Goal: Share content

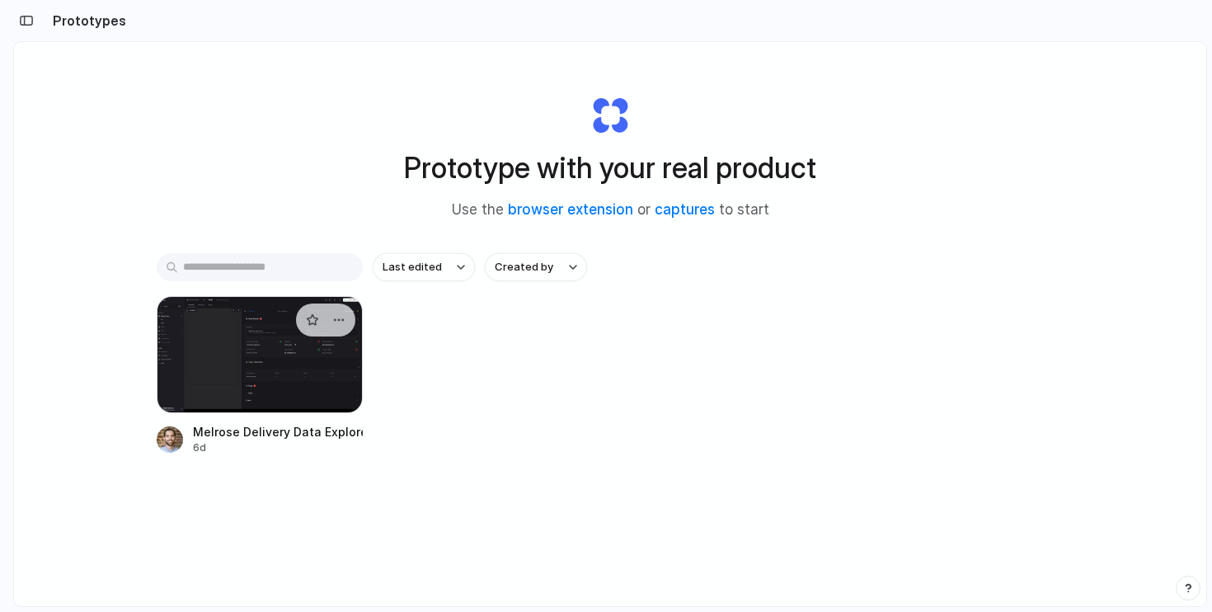
click at [251, 345] on div at bounding box center [260, 354] width 206 height 117
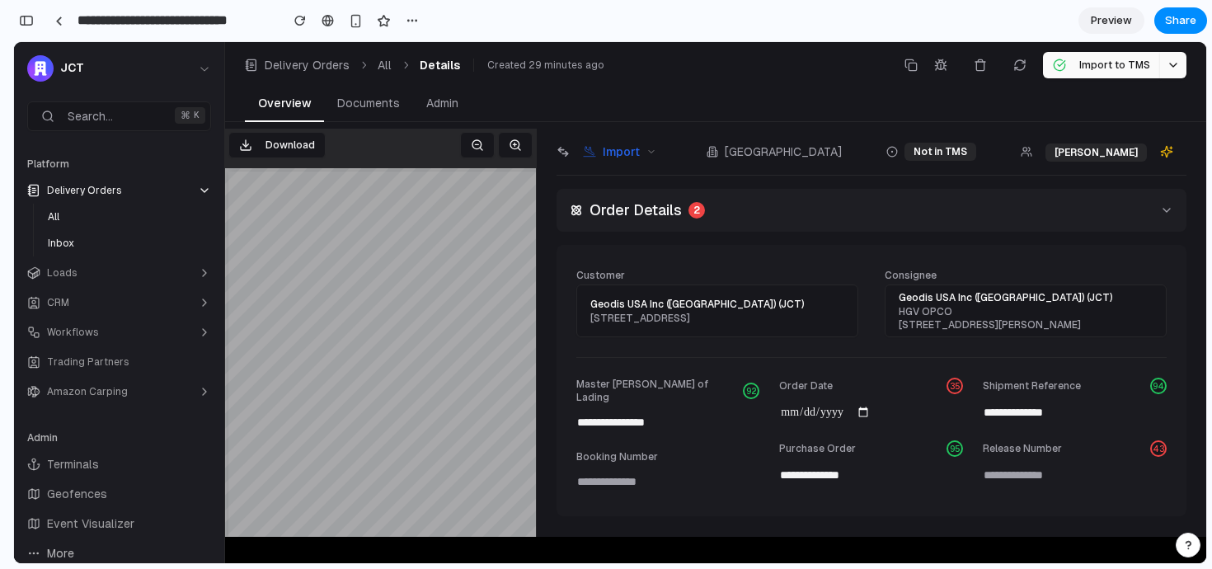
click at [585, 215] on div "Order Details 2" at bounding box center [637, 210] width 135 height 23
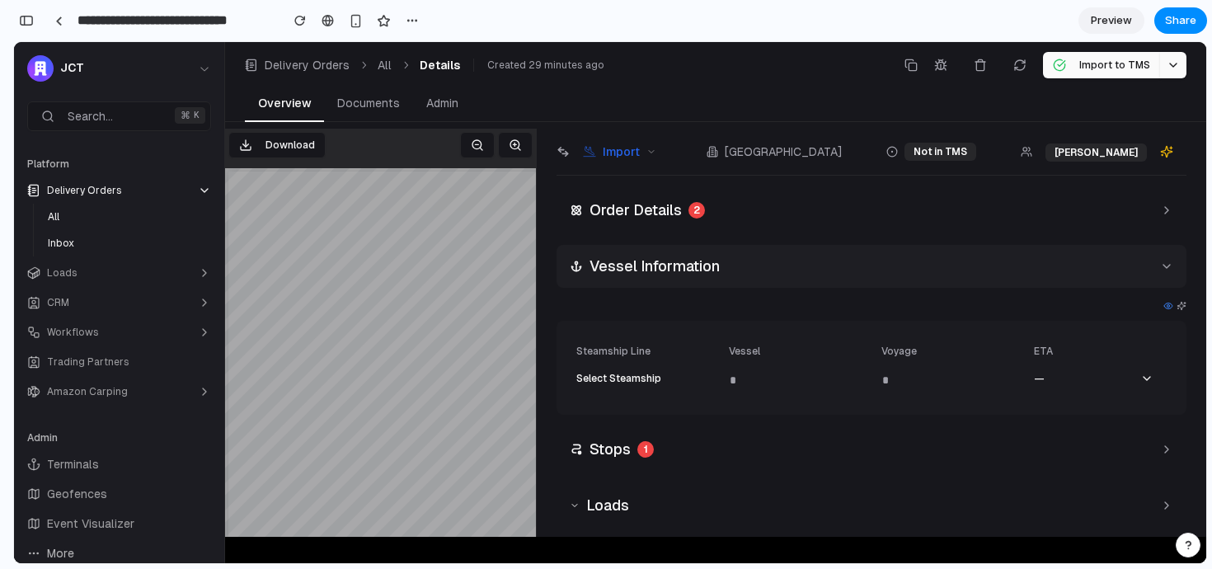
click at [594, 273] on h2 "Vessel Information" at bounding box center [654, 266] width 130 height 23
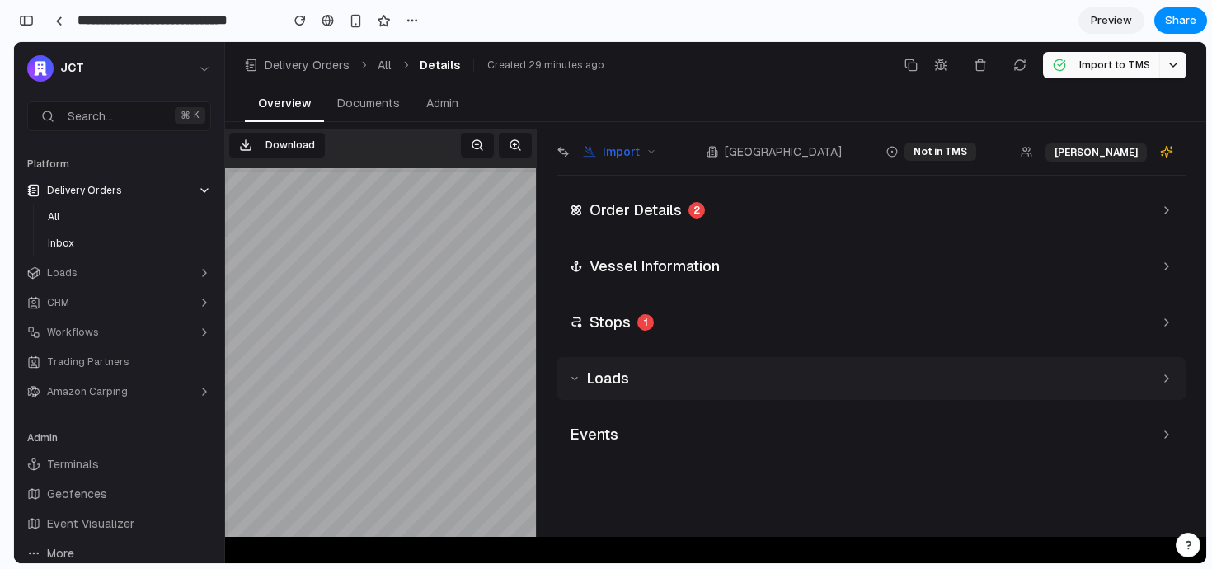
click at [595, 377] on h2 "Loads" at bounding box center [607, 378] width 43 height 23
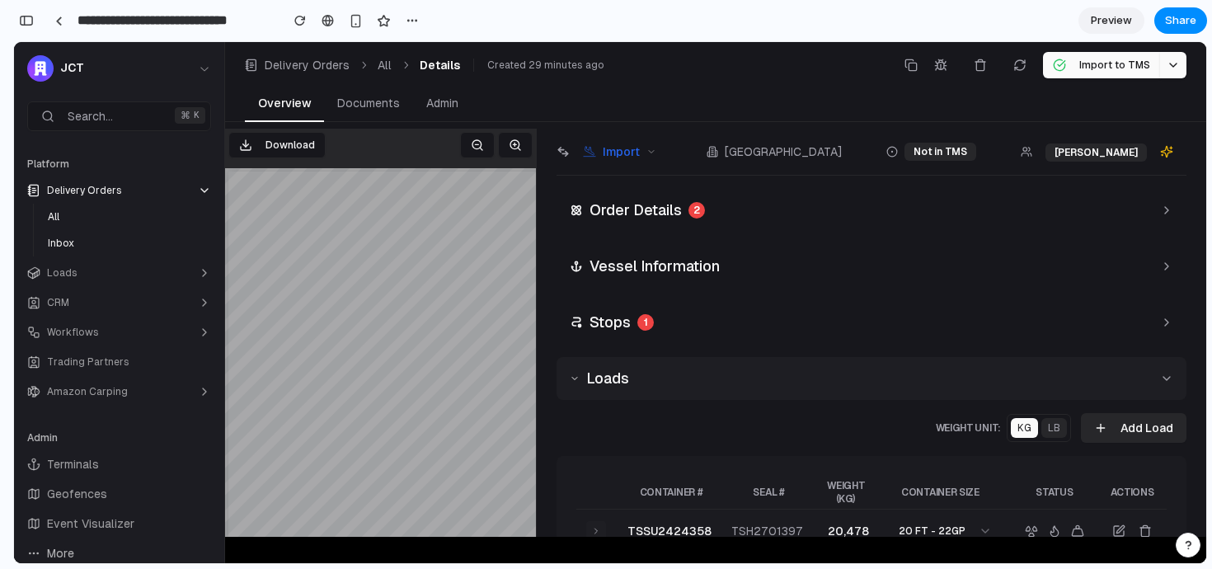
click at [595, 377] on h2 "Loads" at bounding box center [607, 378] width 43 height 23
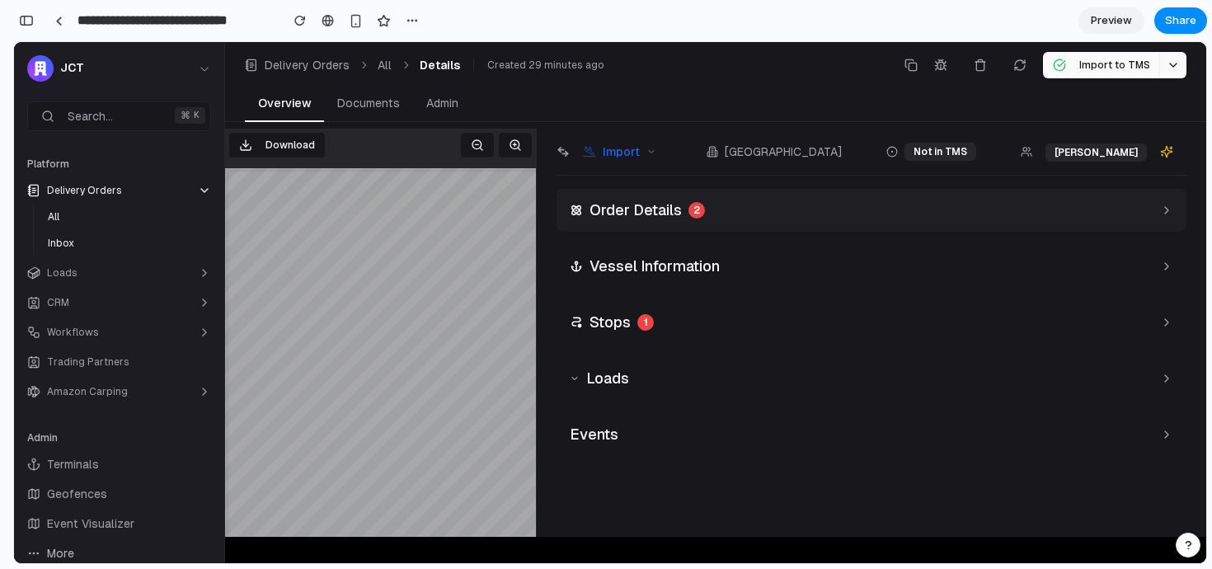
click at [746, 201] on div "Order Details 2" at bounding box center [871, 210] width 630 height 43
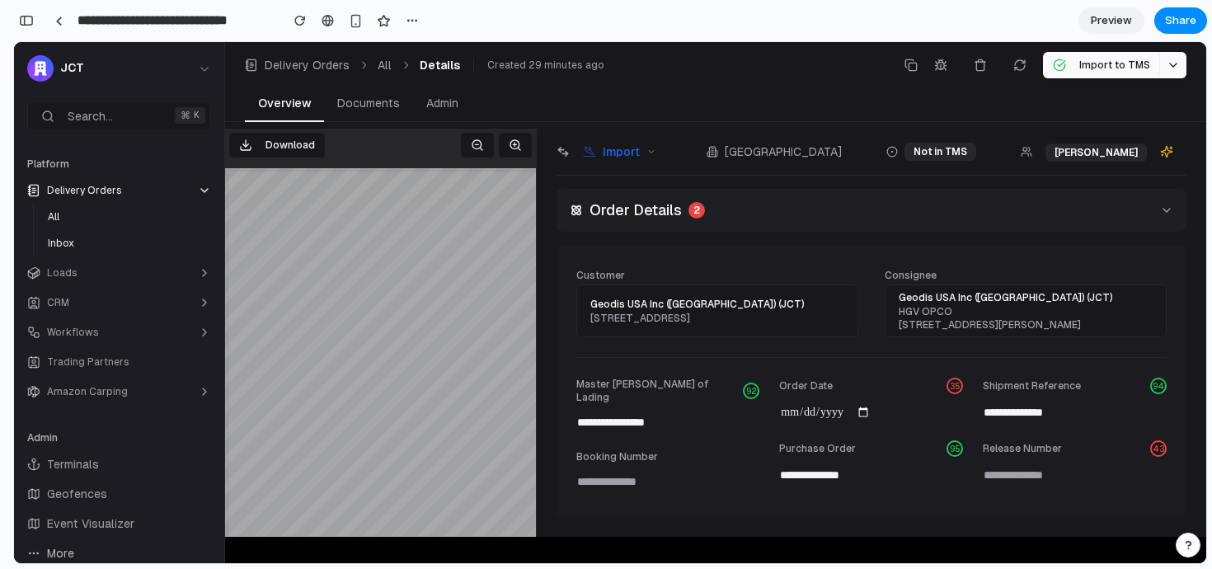
click at [746, 204] on div "Order Details 2" at bounding box center [871, 210] width 630 height 43
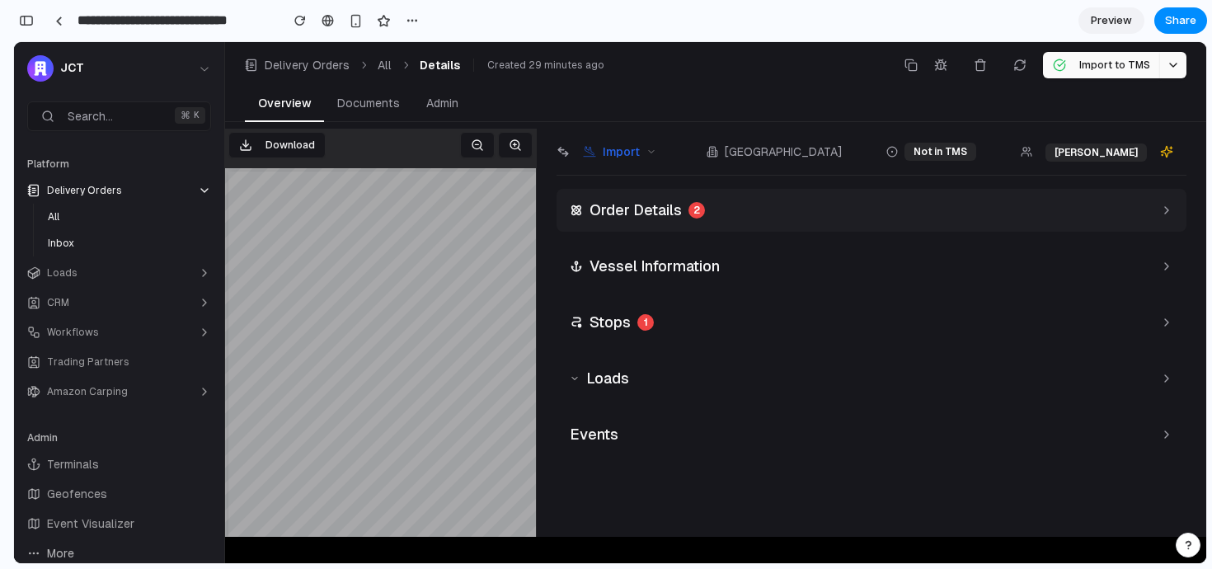
click at [601, 209] on h2 "Order Details" at bounding box center [635, 210] width 92 height 23
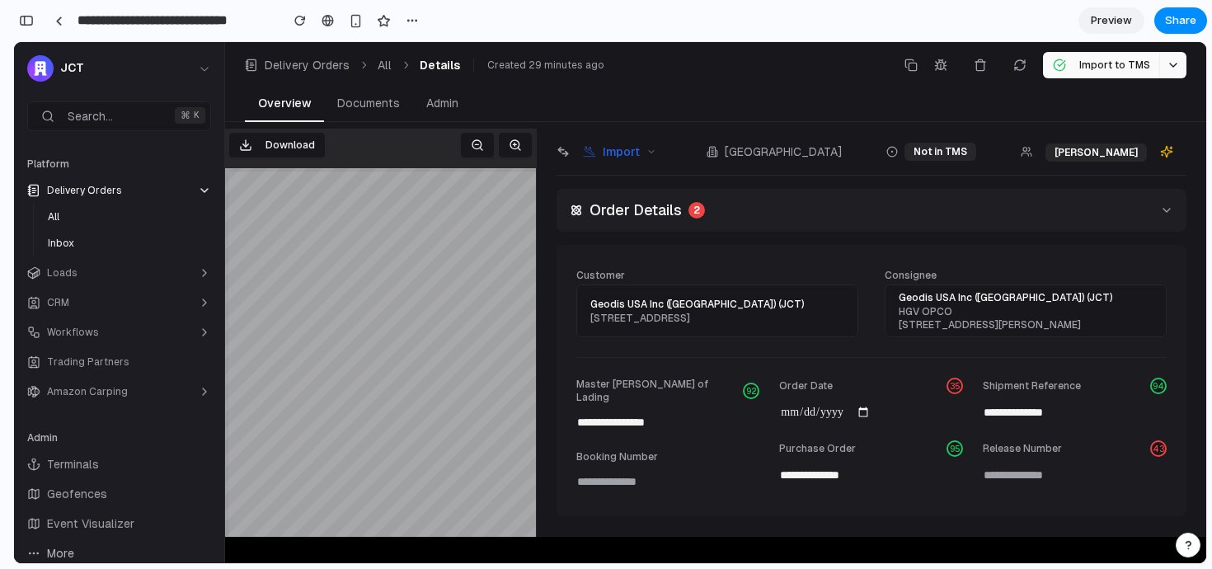
click at [622, 223] on div "Order Details 2" at bounding box center [871, 210] width 630 height 43
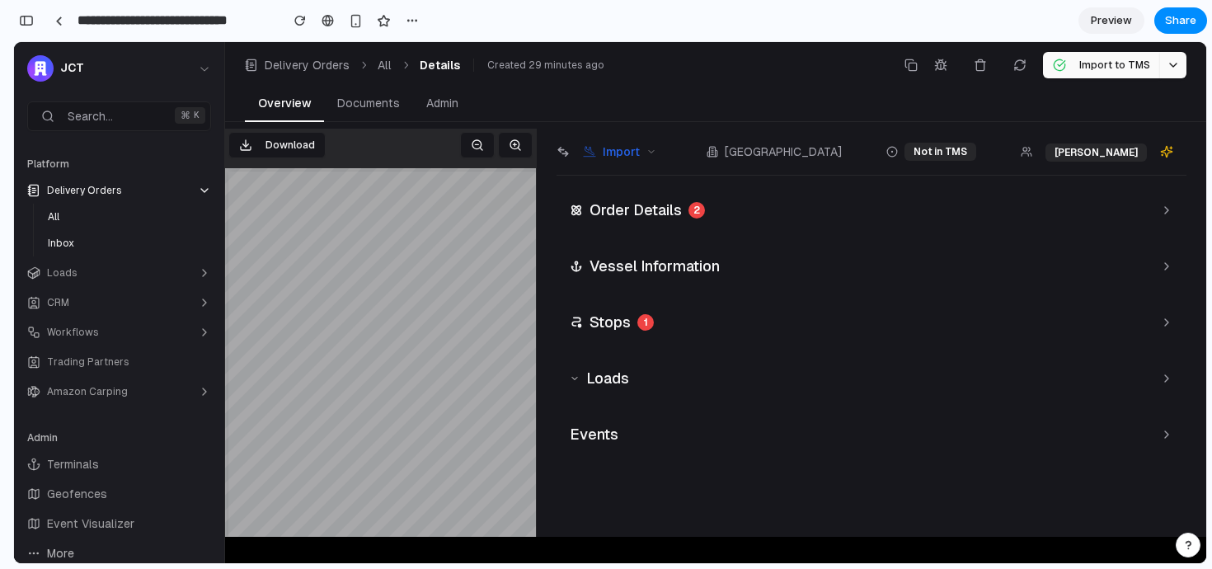
click at [603, 259] on h2 "Vessel Information" at bounding box center [654, 266] width 130 height 23
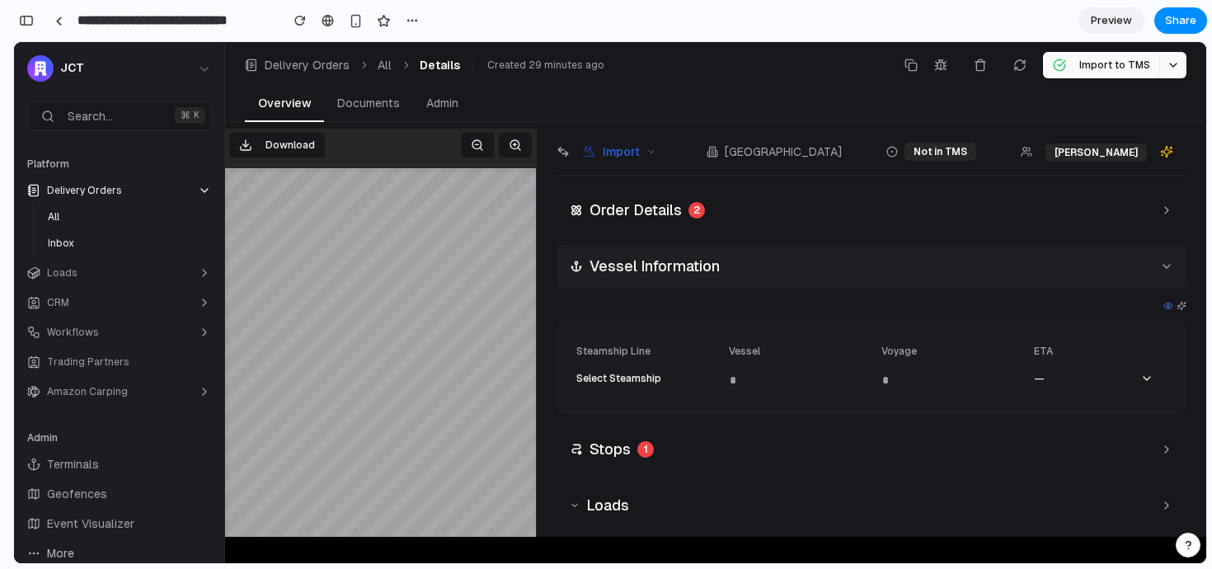
click at [659, 252] on div "Vessel Information" at bounding box center [871, 266] width 630 height 43
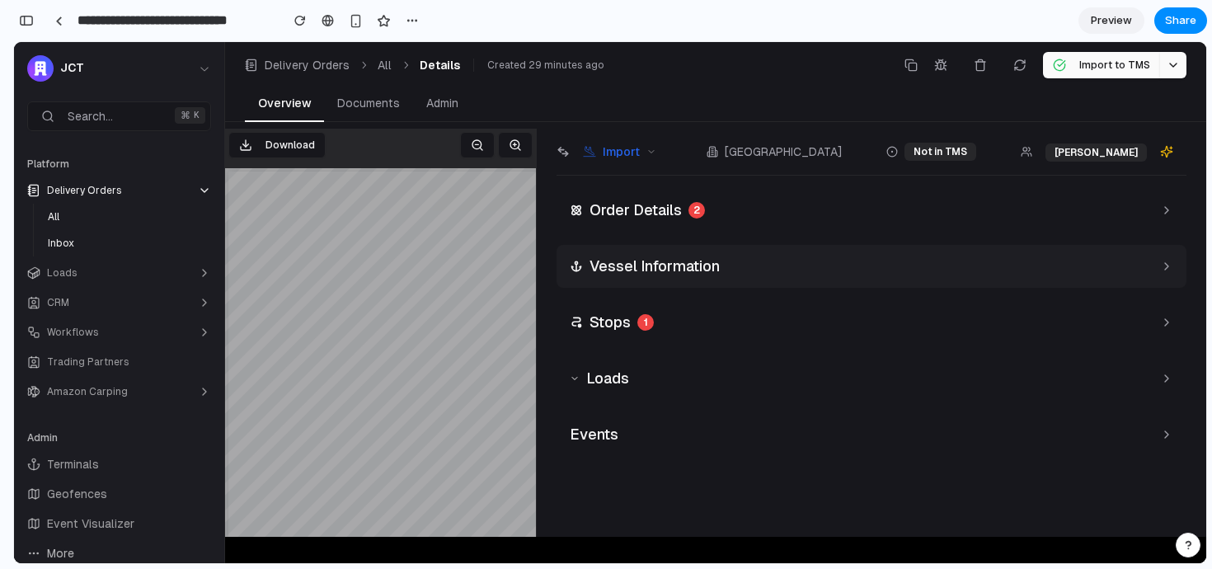
click at [630, 267] on h2 "Vessel Information" at bounding box center [654, 266] width 130 height 23
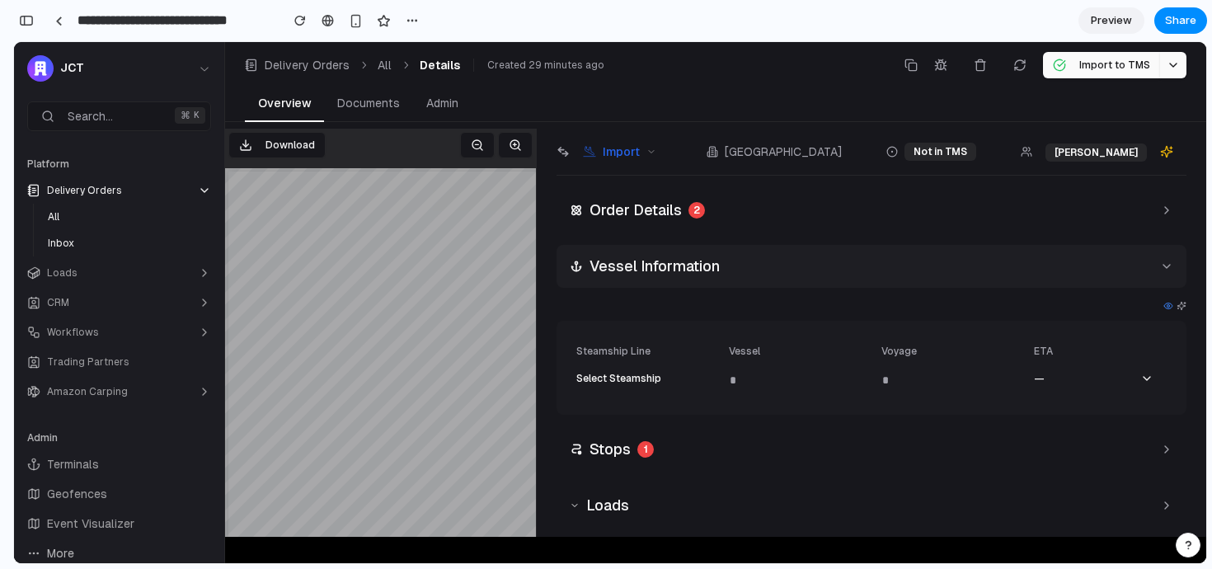
click at [631, 272] on h2 "Vessel Information" at bounding box center [654, 266] width 130 height 23
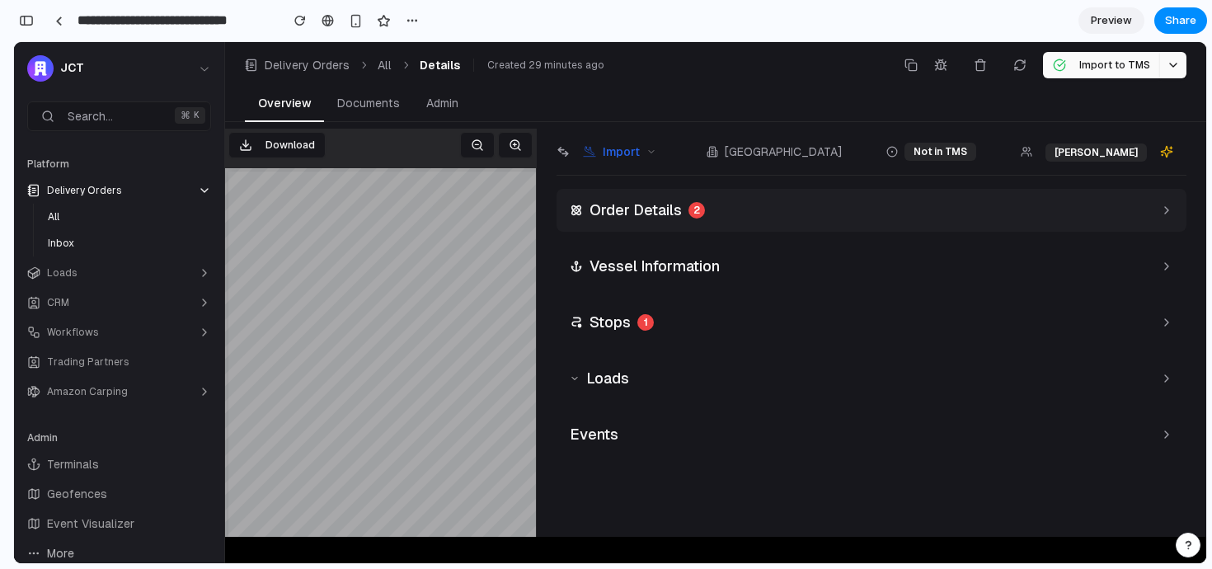
click at [607, 209] on h2 "Order Details" at bounding box center [635, 210] width 92 height 23
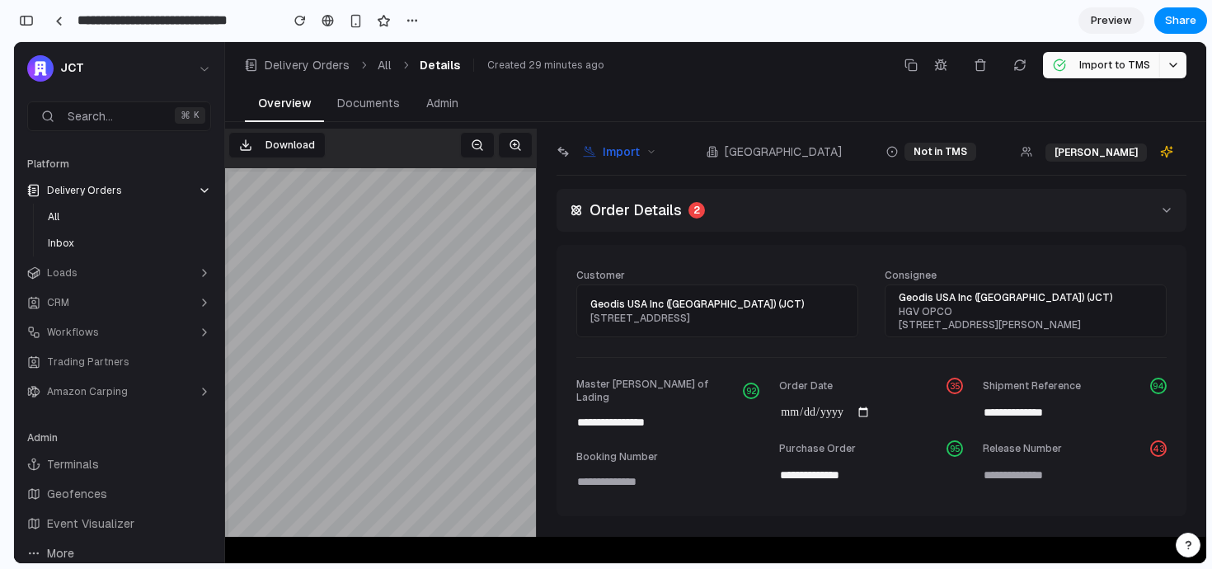
click at [610, 214] on h2 "Order Details" at bounding box center [635, 210] width 92 height 23
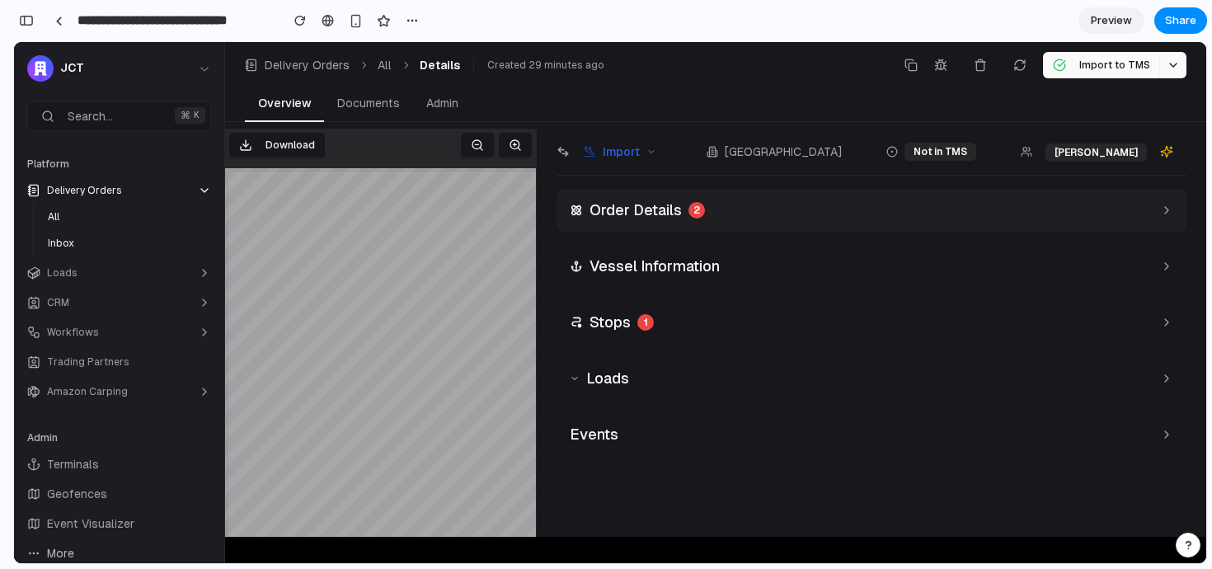
click at [623, 206] on h2 "Order Details" at bounding box center [635, 210] width 92 height 23
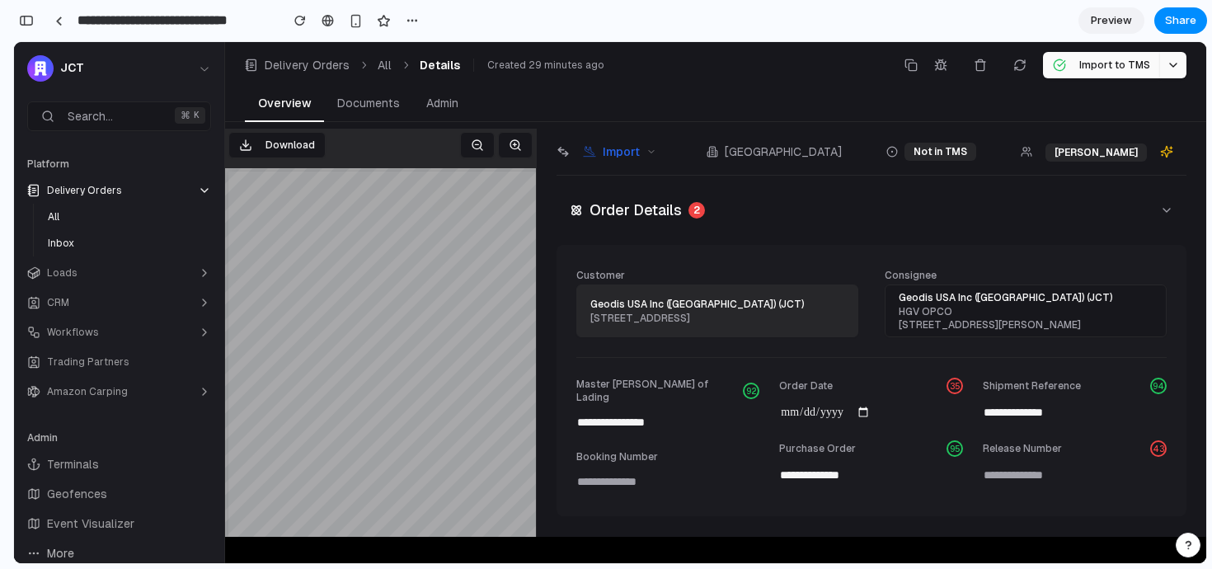
click at [656, 303] on span "Geodis USA Inc ([GEOGRAPHIC_DATA]) (JCT)" at bounding box center [697, 304] width 214 height 15
click at [657, 306] on span "Geodis USA Inc ([GEOGRAPHIC_DATA]) (JCT)" at bounding box center [697, 304] width 214 height 15
click at [619, 313] on div "[STREET_ADDRESS]" at bounding box center [717, 318] width 254 height 13
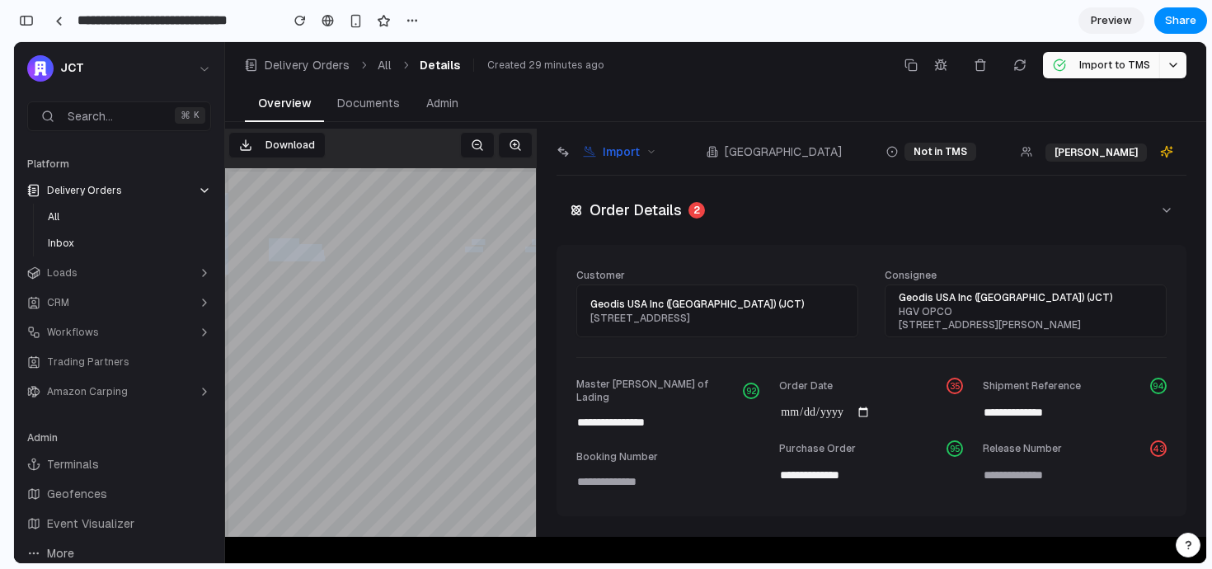
drag, startPoint x: 279, startPoint y: 201, endPoint x: 251, endPoint y: 282, distance: 85.5
click at [250, 283] on div "BLA22500043314 ÈBLA2Ã9¯$A.eÊ DELIVERY ORDER REDOX INC [STREET_ADDRESS] DATE OUR…" at bounding box center [418, 441] width 387 height 547
click at [651, 242] on div "**********" at bounding box center [871, 374] width 630 height 284
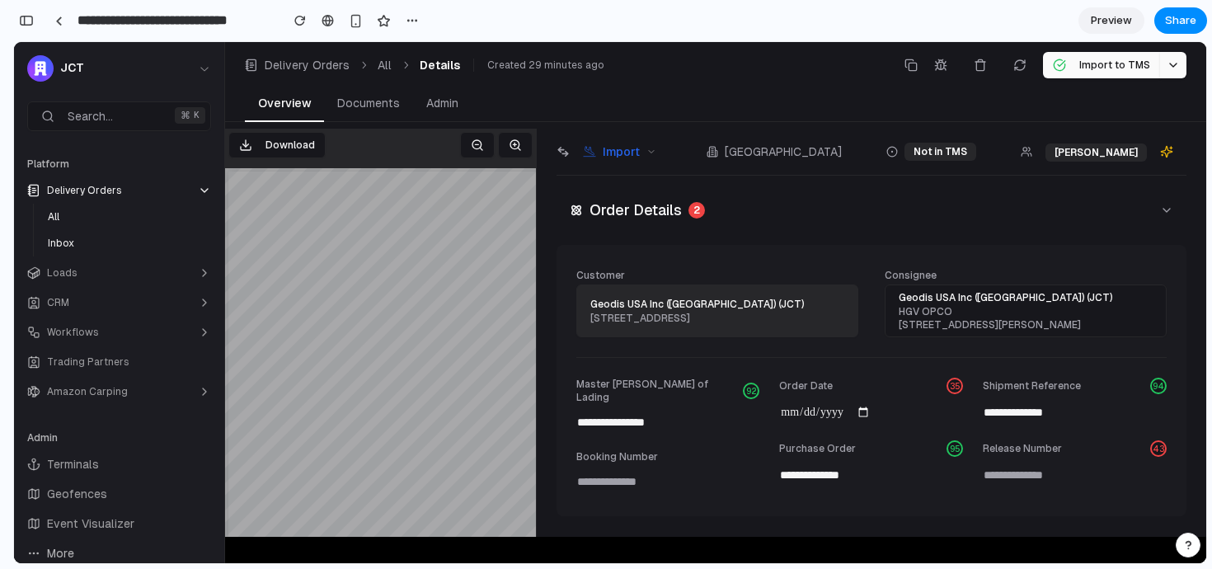
click at [618, 294] on div "Geodis USA Inc ([GEOGRAPHIC_DATA]) (JCT) [STREET_ADDRESS]" at bounding box center [717, 310] width 254 height 41
drag, startPoint x: 602, startPoint y: 298, endPoint x: 679, endPoint y: 287, distance: 78.3
click at [602, 298] on span "Geodis USA Inc ([GEOGRAPHIC_DATA]) (JCT)" at bounding box center [697, 304] width 214 height 15
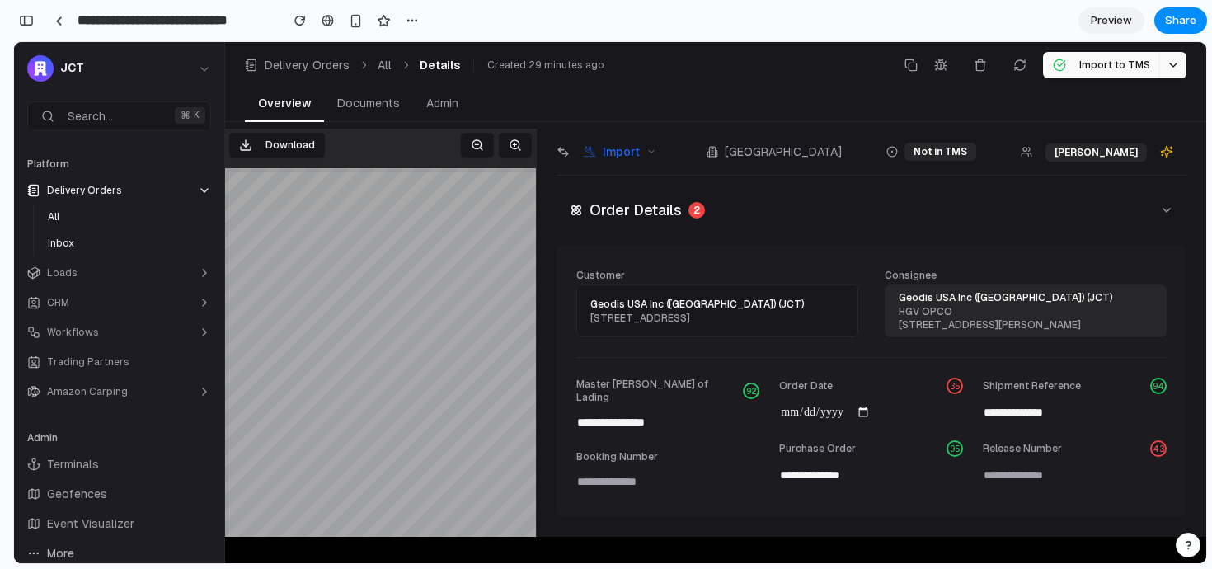
drag, startPoint x: 903, startPoint y: 293, endPoint x: 963, endPoint y: 285, distance: 60.6
click at [905, 294] on span "Geodis USA Inc ([GEOGRAPHIC_DATA]) (JCT)" at bounding box center [1006, 297] width 214 height 15
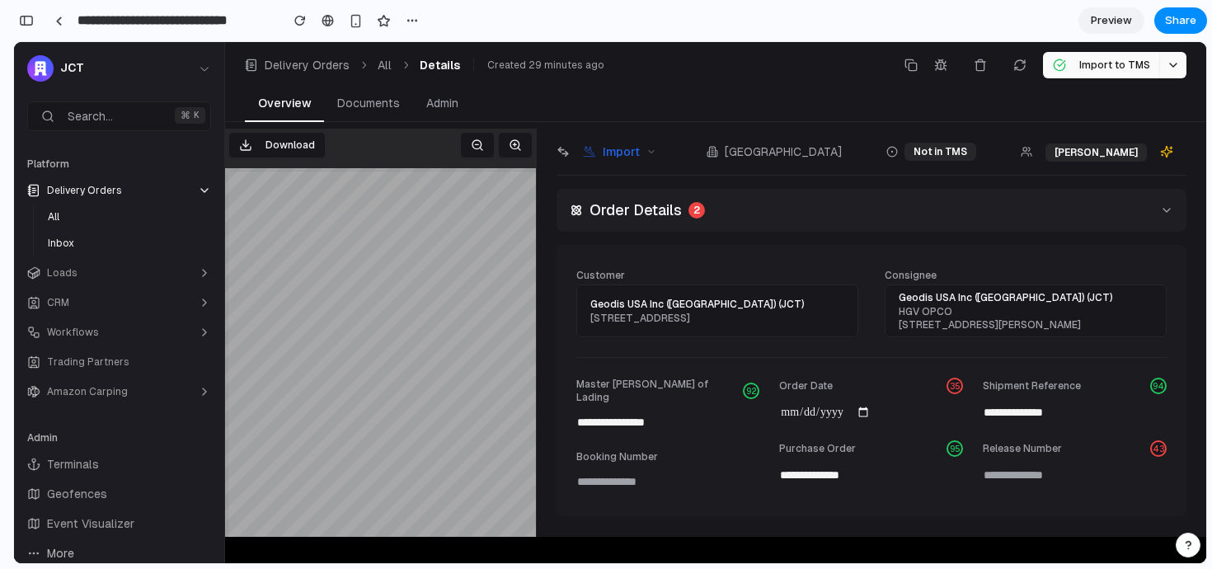
click at [650, 208] on h2 "Order Details" at bounding box center [635, 210] width 92 height 23
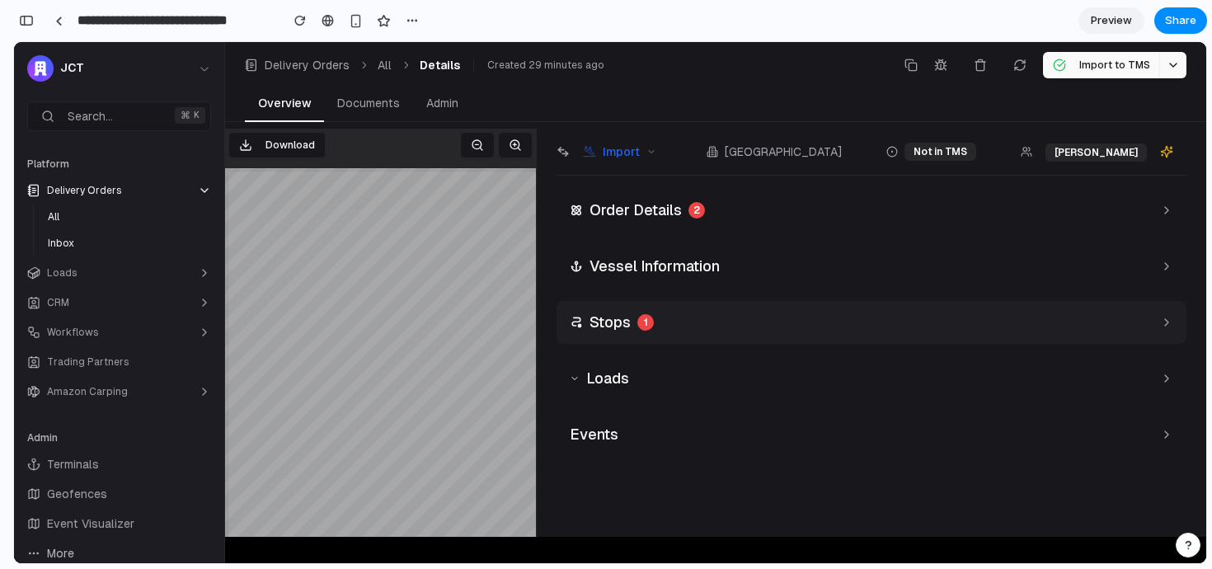
click at [780, 322] on div "Stops 1" at bounding box center [871, 322] width 630 height 43
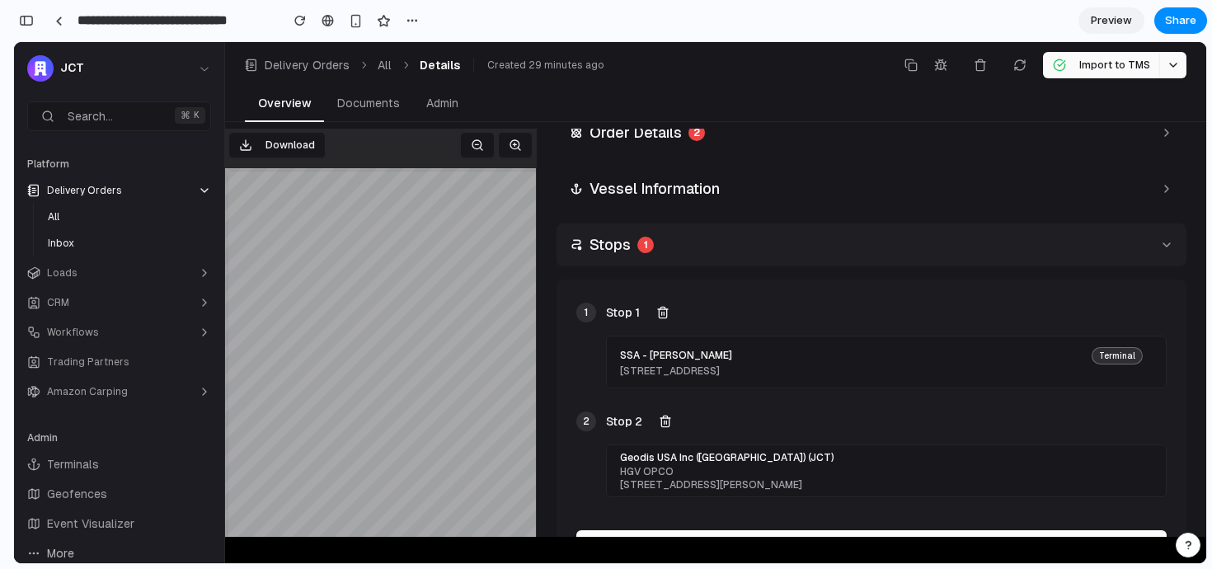
scroll to position [77, 0]
click at [655, 246] on div "Stops 1" at bounding box center [871, 245] width 630 height 43
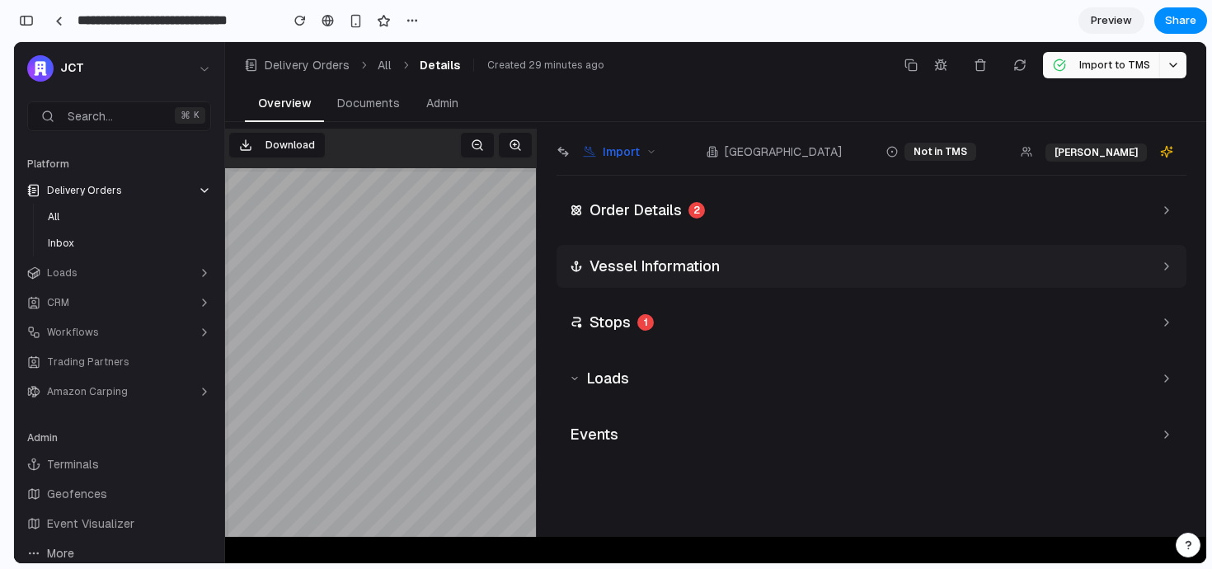
scroll to position [0, 0]
click at [608, 207] on h2 "Order Details" at bounding box center [635, 210] width 92 height 23
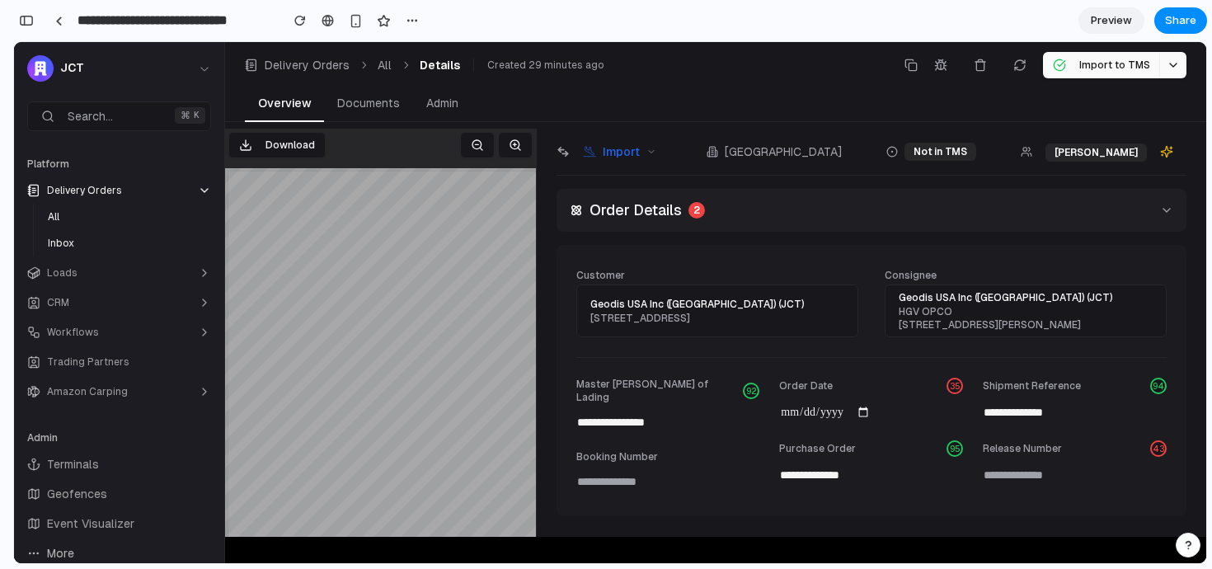
scroll to position [184, 0]
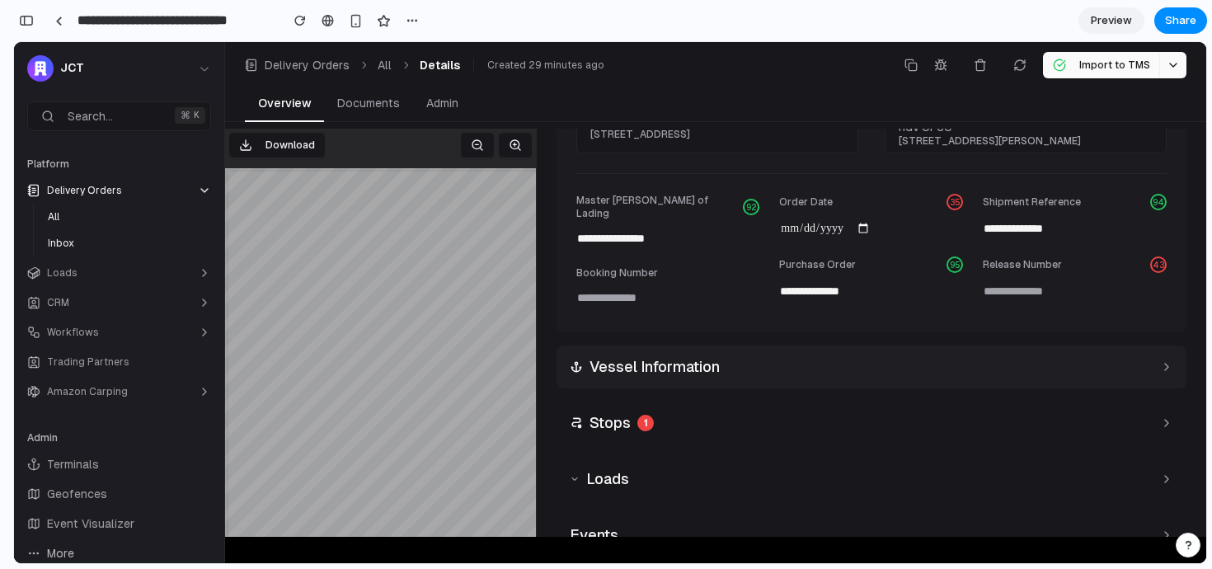
click at [621, 365] on h2 "Vessel Information" at bounding box center [654, 366] width 130 height 23
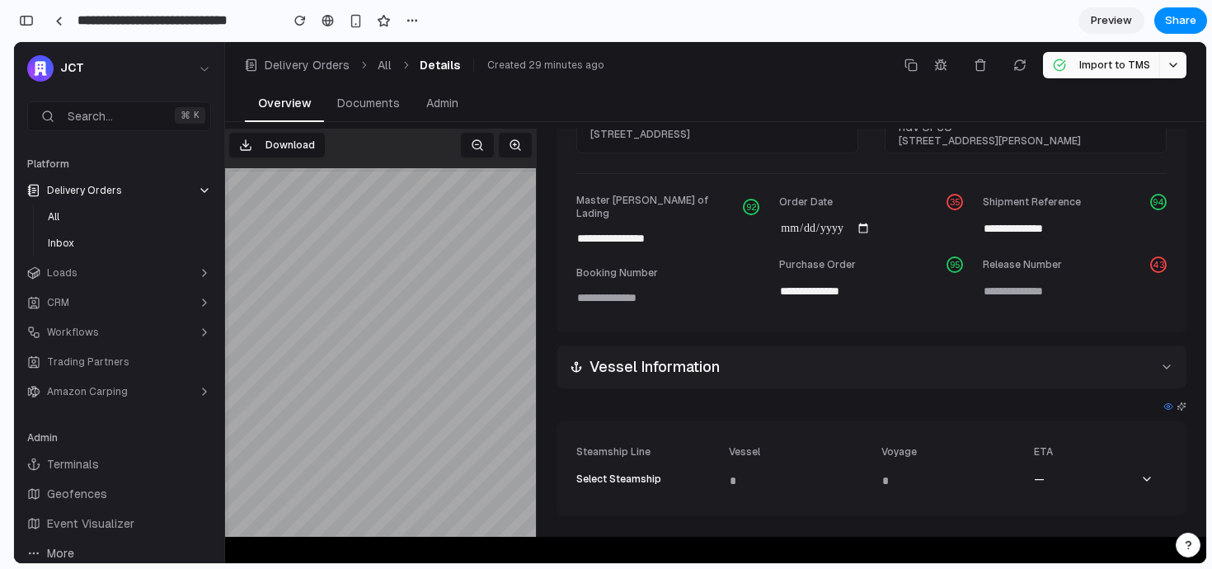
scroll to position [311, 0]
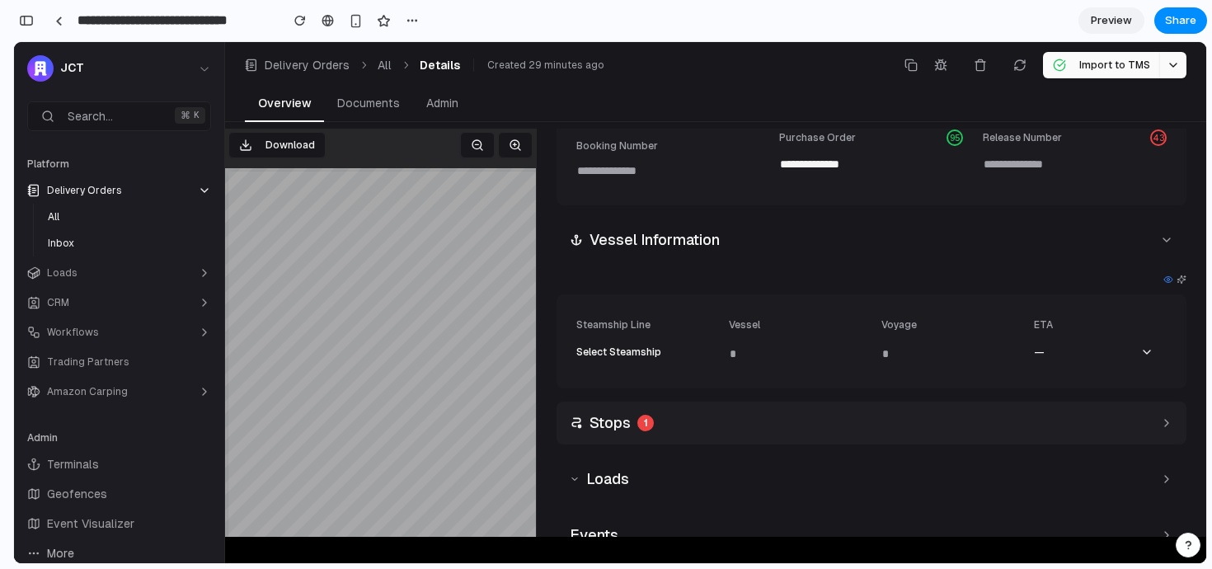
click at [613, 413] on h2 "Stops" at bounding box center [609, 422] width 41 height 23
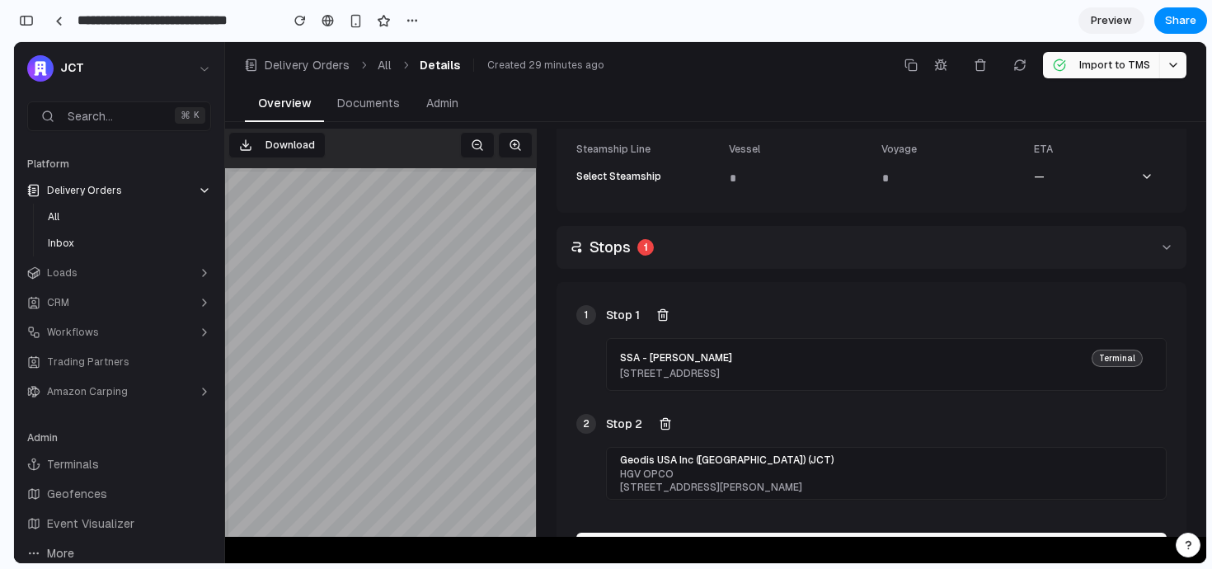
scroll to position [621, 0]
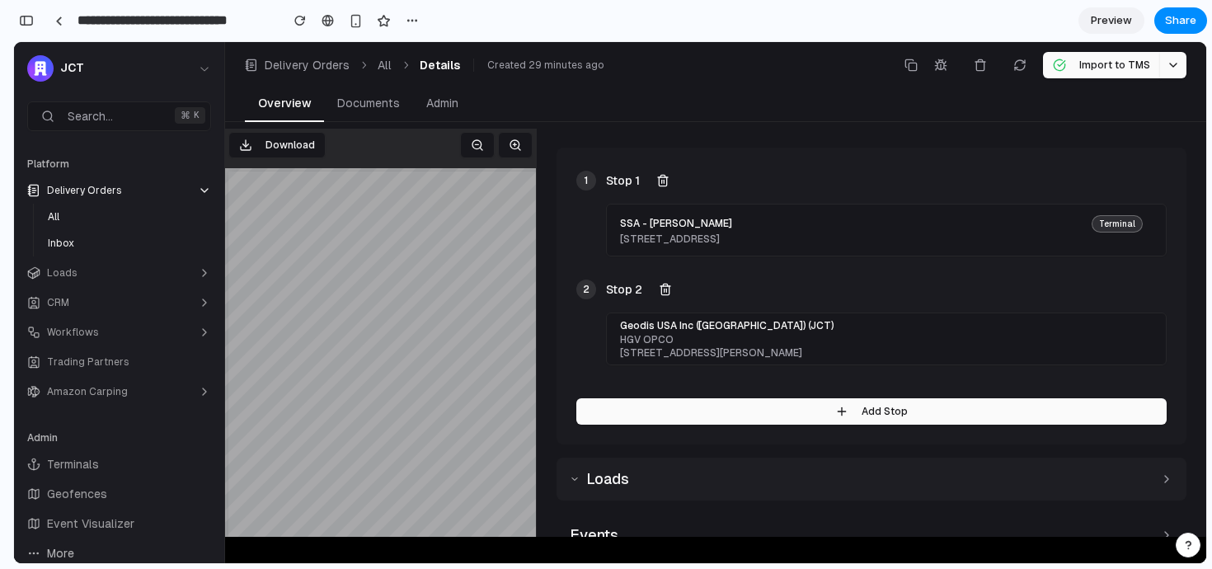
click at [610, 478] on h2 "Loads" at bounding box center [607, 478] width 43 height 23
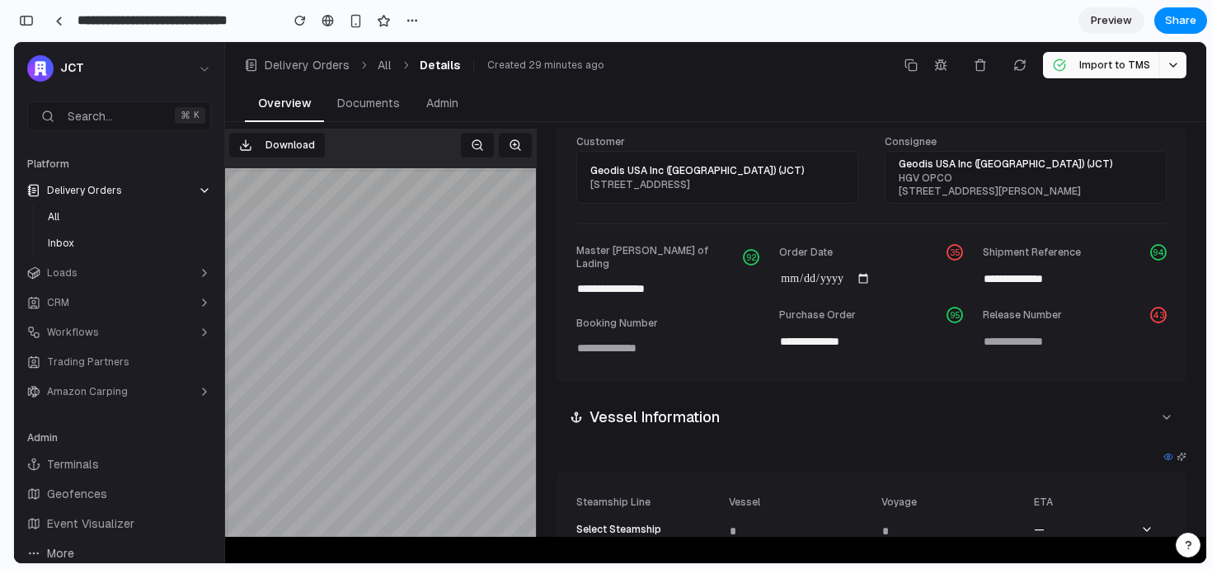
scroll to position [0, 0]
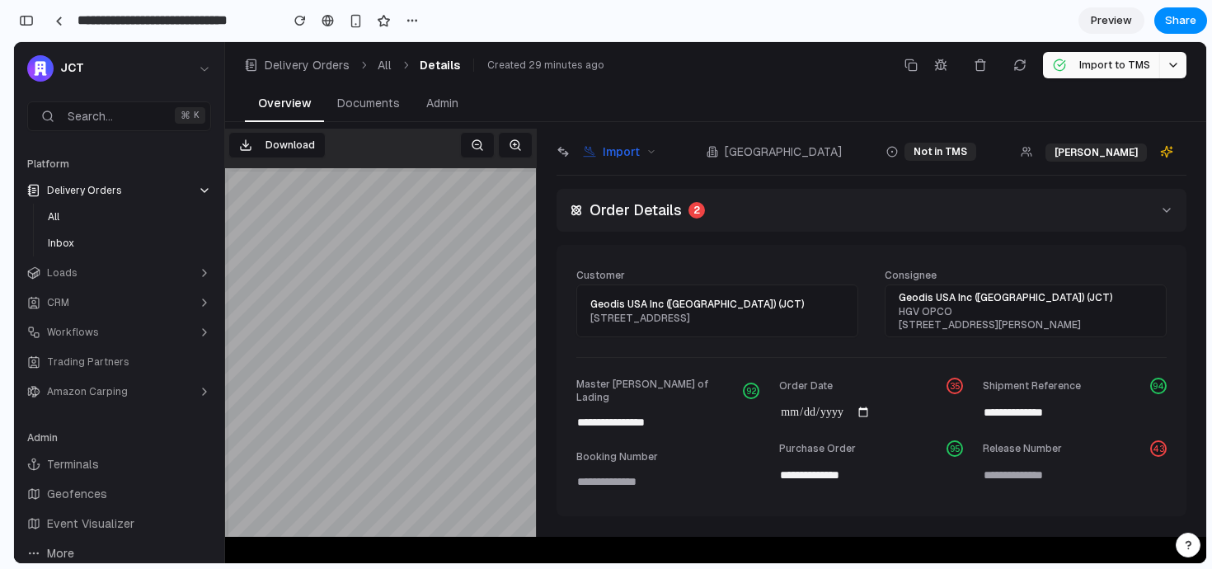
click at [644, 214] on h2 "Order Details" at bounding box center [635, 210] width 92 height 23
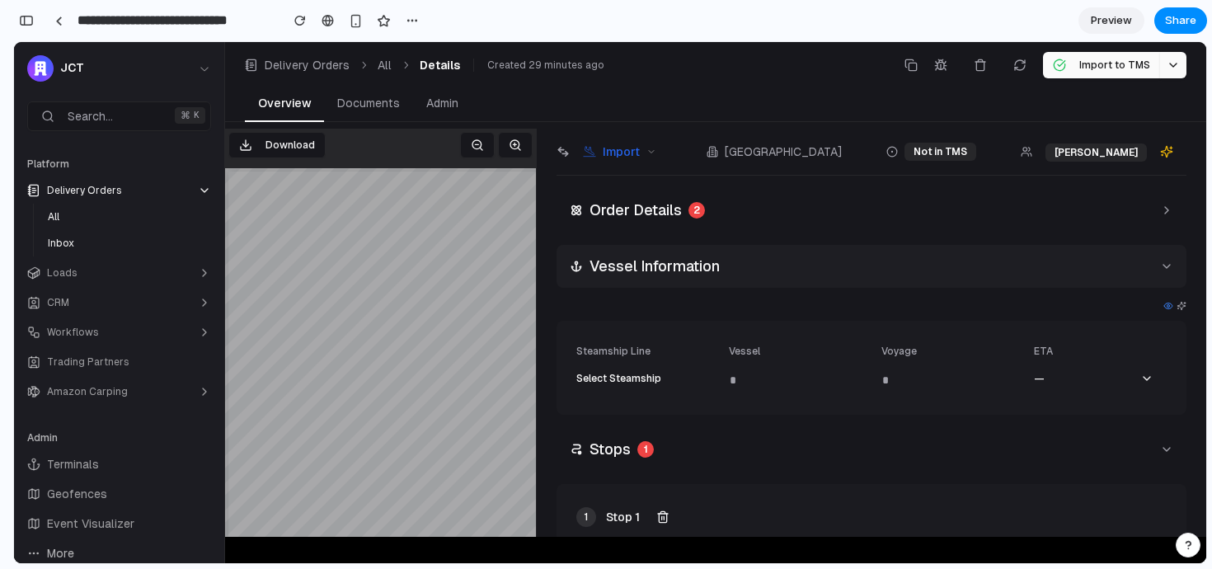
click at [636, 279] on div "Vessel Information" at bounding box center [871, 266] width 630 height 43
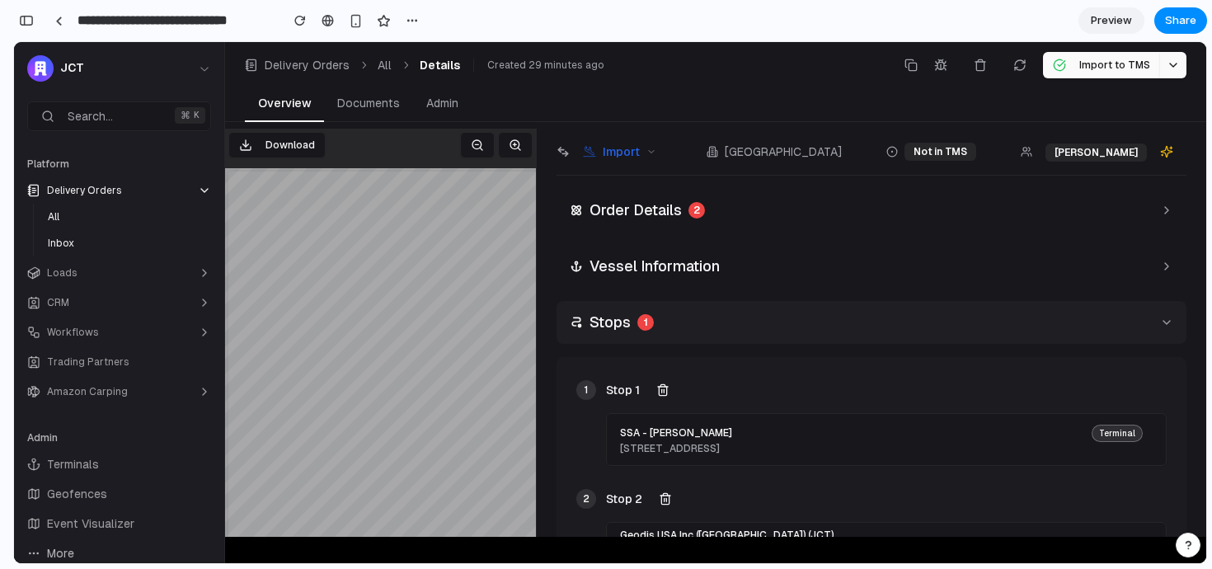
click at [625, 326] on h2 "Stops" at bounding box center [609, 322] width 41 height 23
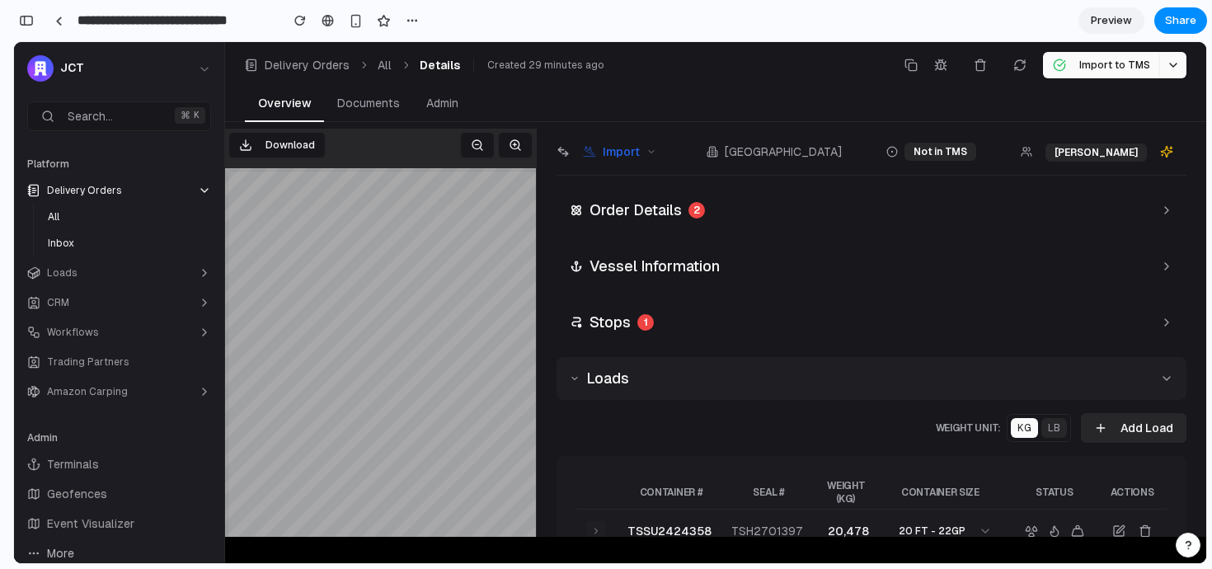
click at [611, 388] on h2 "Loads" at bounding box center [607, 378] width 43 height 23
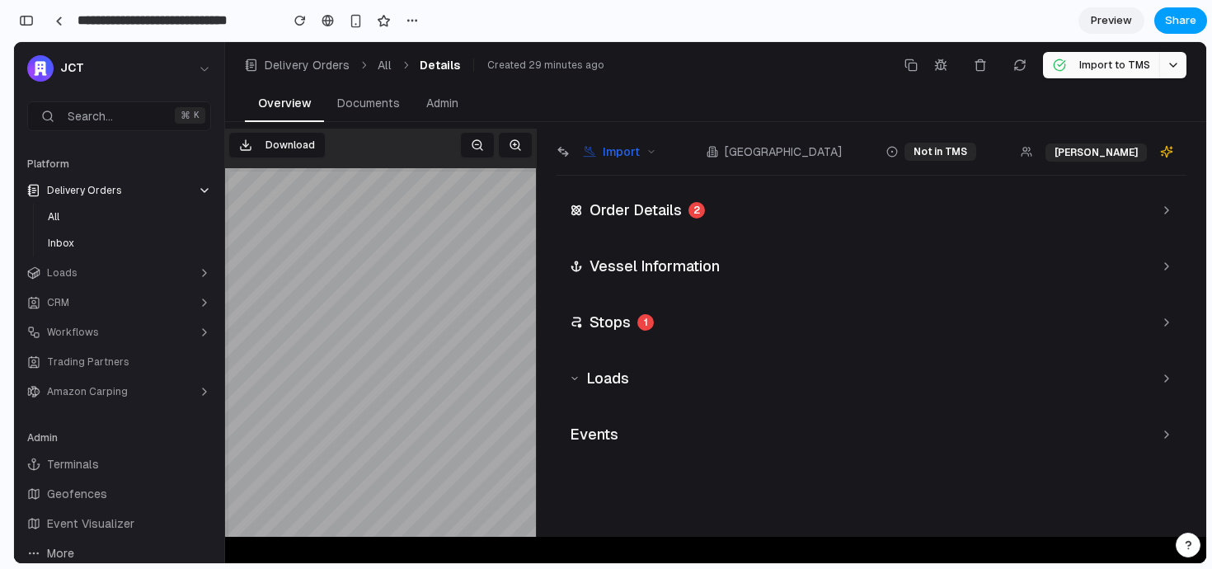
click at [1179, 26] on span "Share" at bounding box center [1180, 20] width 31 height 16
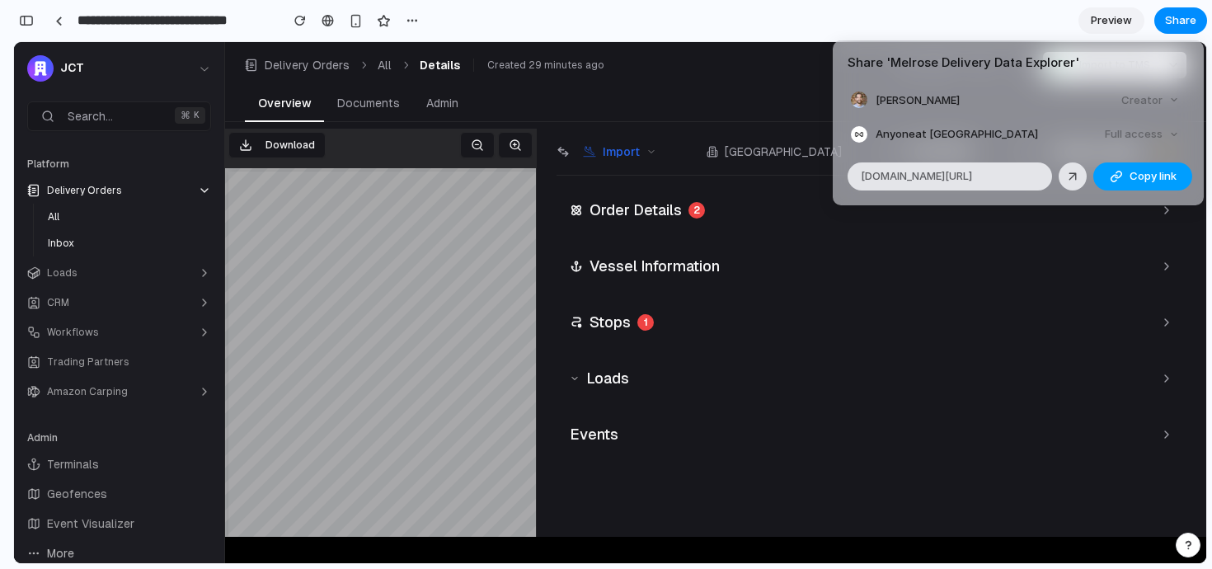
click at [1123, 177] on button "Copy link" at bounding box center [1142, 176] width 99 height 28
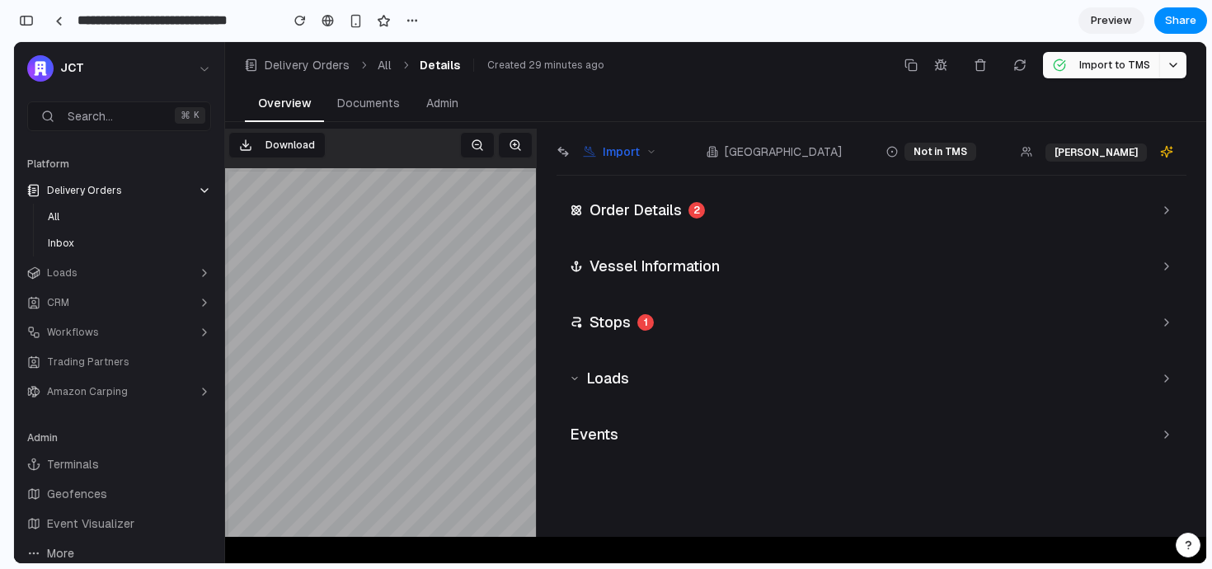
click at [623, 210] on div "Share ' Melrose Delivery Data Explorer ' [PERSON_NAME] Creator Anyone at Getmel…" at bounding box center [606, 284] width 1212 height 569
click at [630, 212] on h2 "Order Details" at bounding box center [635, 210] width 92 height 23
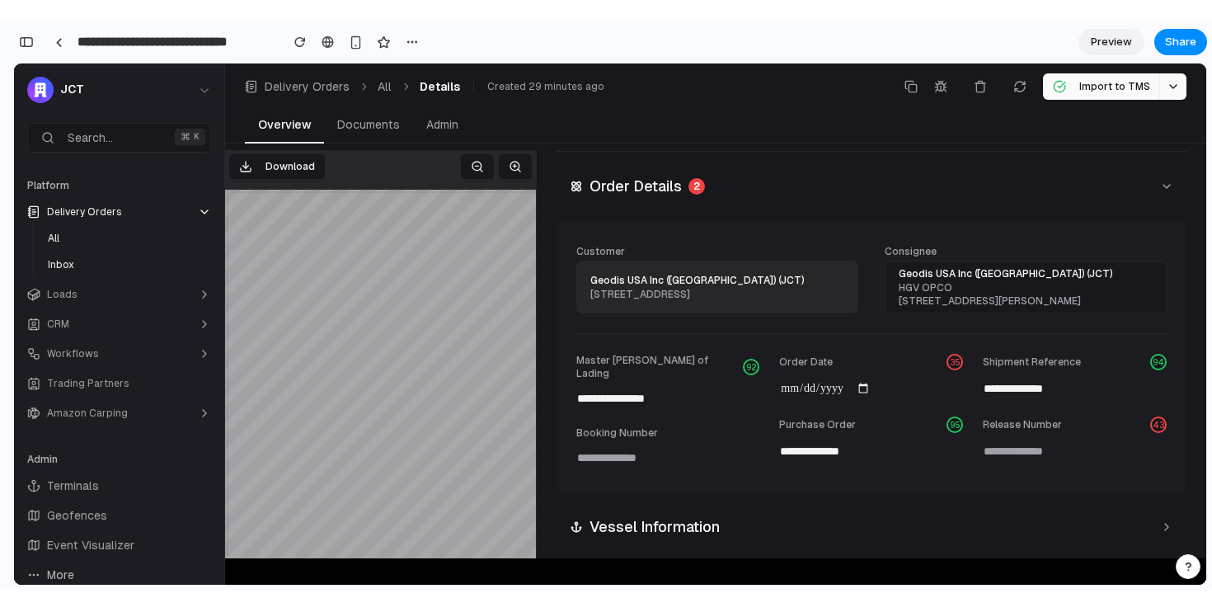
scroll to position [31, 0]
